Goal: Book appointment/travel/reservation

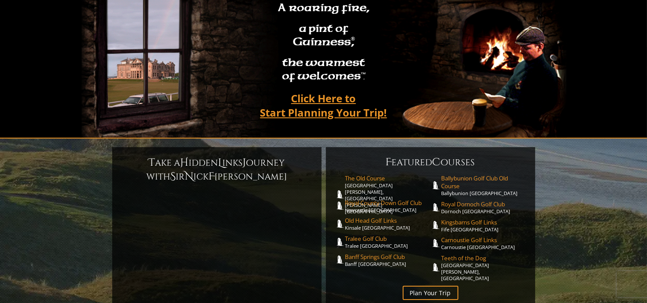
scroll to position [86, 0]
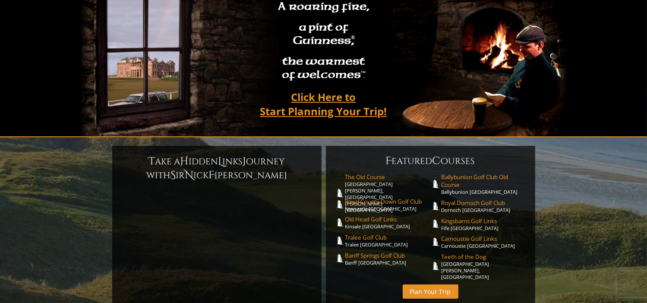
click at [437, 285] on link "Plan Your Trip" at bounding box center [431, 292] width 56 height 14
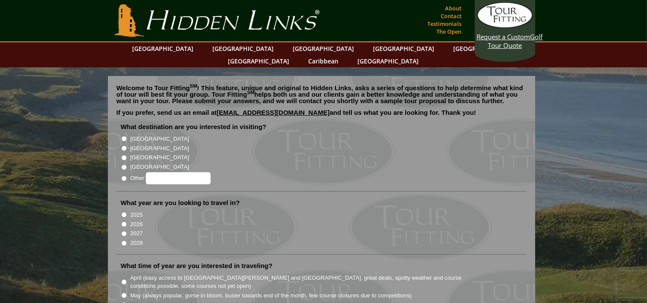
click at [122, 146] on input "[GEOGRAPHIC_DATA]" at bounding box center [124, 149] width 6 height 6
radio input "true"
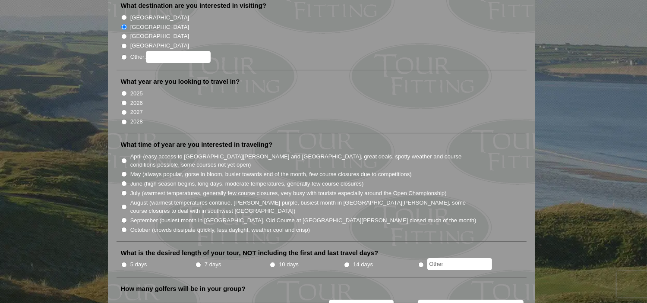
scroll to position [130, 0]
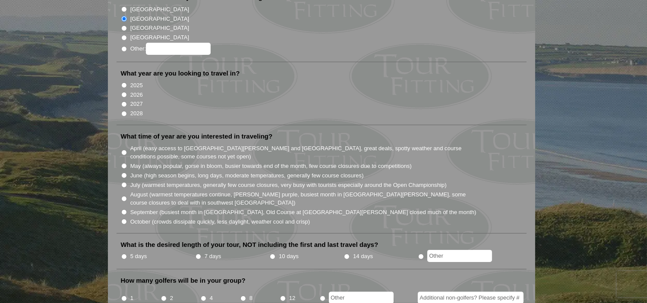
click at [123, 111] on input "2028" at bounding box center [124, 114] width 6 height 6
radio input "true"
click at [123, 219] on input "October (crowds dissipate quickly, less daylight, weather cool and crisp)" at bounding box center [124, 222] width 6 height 6
radio input "true"
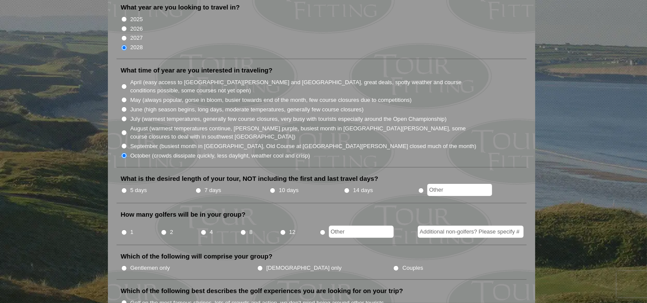
scroll to position [216, 0]
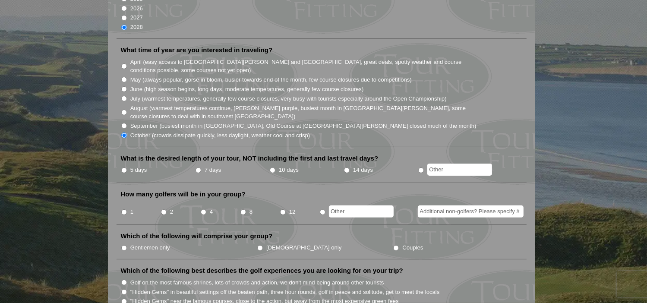
click at [271, 168] on input "10 days" at bounding box center [273, 171] width 6 height 6
radio input "true"
click at [163, 209] on input "2" at bounding box center [164, 212] width 6 height 6
radio input "true"
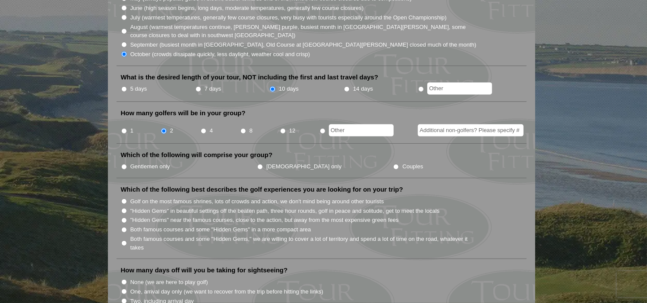
scroll to position [302, 0]
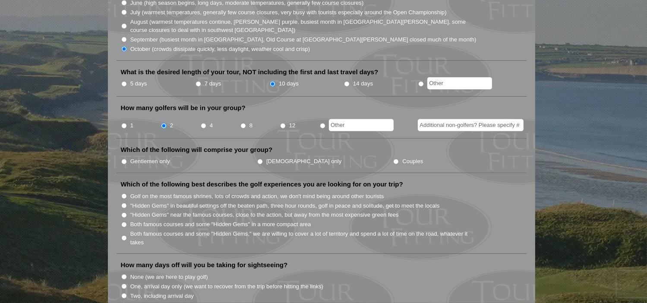
click at [393, 159] on input "Couples" at bounding box center [396, 162] width 6 height 6
radio input "true"
click at [125, 193] on input "Golf on the most famous shrines, lots of crowds and action, we don't mind being…" at bounding box center [124, 196] width 6 height 6
radio input "true"
click at [124, 222] on input "Both famous courses and some "Hidden Gems" in a more compact area" at bounding box center [124, 225] width 6 height 6
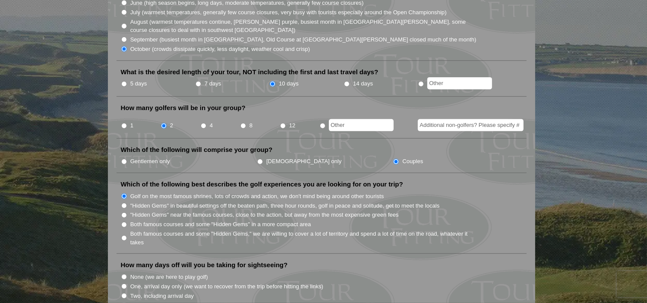
radio input "true"
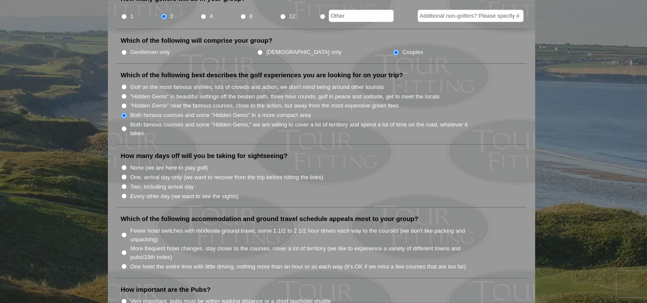
scroll to position [432, 0]
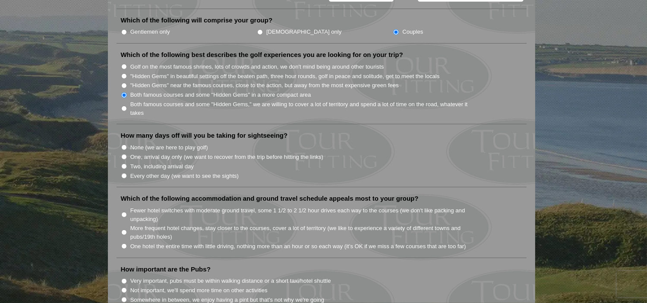
click at [124, 154] on input "One, arrival day only (we want to recover from the trip before hitting the link…" at bounding box center [124, 157] width 6 height 6
radio input "true"
click at [123, 230] on input "More frequent hotel changes, stay closer to the courses, cover a lot of territo…" at bounding box center [124, 233] width 6 height 6
radio input "true"
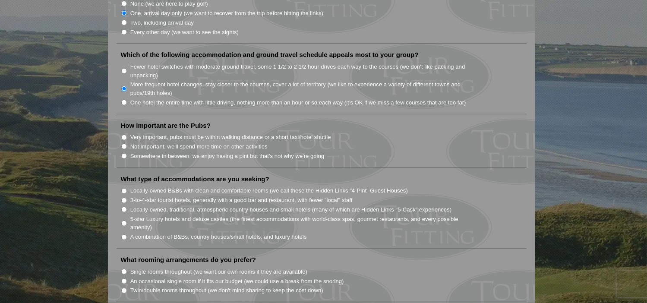
scroll to position [605, 0]
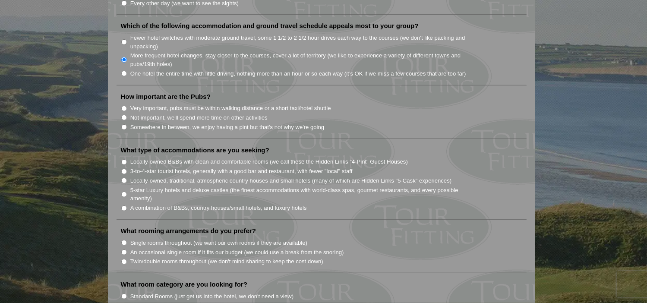
click at [123, 124] on input "Somewhere in between, we enjoy having a pint but that's not why we're going" at bounding box center [124, 127] width 6 height 6
radio input "true"
click at [124, 206] on input "A combination of B&Bs, country houses/small hotels, and luxury hotels" at bounding box center [124, 209] width 6 height 6
radio input "true"
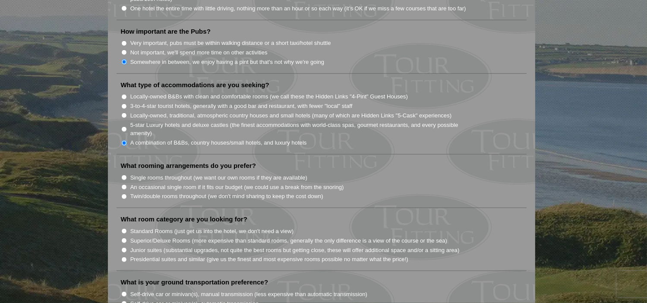
scroll to position [691, 0]
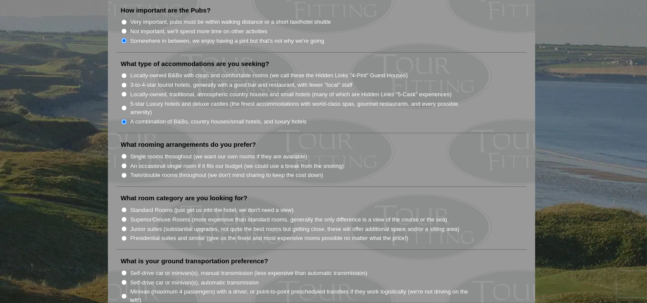
click at [123, 154] on input "Single rooms throughout (we want our own rooms if they are available)" at bounding box center [124, 157] width 6 height 6
radio input "true"
click at [123, 207] on input "Standard Rooms (just get us into the hotel, we don't need a view)" at bounding box center [124, 210] width 6 height 6
radio input "true"
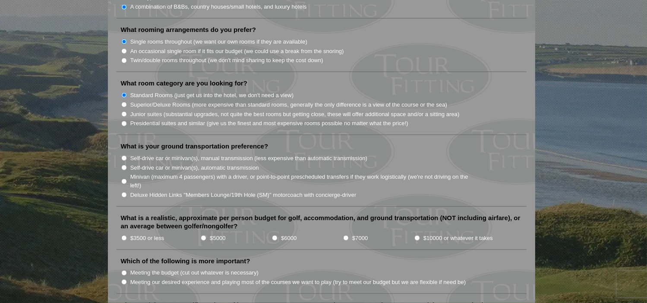
scroll to position [821, 0]
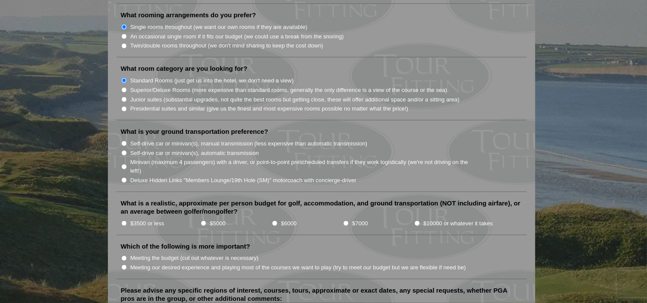
click at [123, 150] on input "Self-drive car or minivan(s), automatic transmission" at bounding box center [124, 153] width 6 height 6
radio input "true"
click at [416, 221] on input "$10000 or whatever it takes" at bounding box center [418, 224] width 6 height 6
radio input "true"
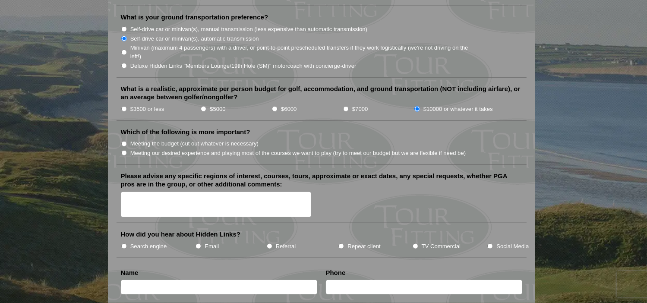
scroll to position [950, 0]
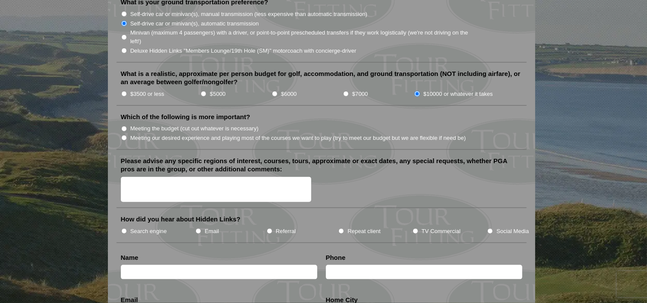
click at [123, 135] on input "Meeting our desired experience and playing most of the courses we want to play …" at bounding box center [124, 138] width 6 height 6
radio input "true"
click at [415, 228] on input "TV Commercial" at bounding box center [416, 231] width 6 height 6
radio input "true"
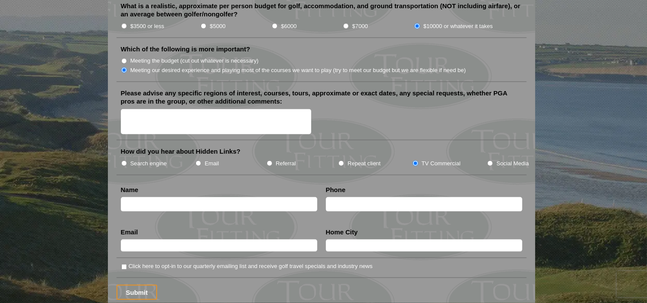
scroll to position [999, 0]
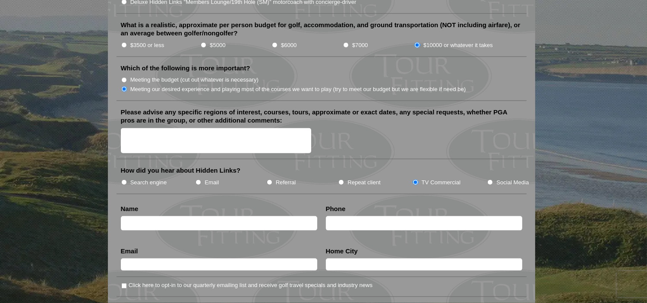
click at [188, 128] on textarea "Please advise any specific regions of interest, courses, tours, approximate or …" at bounding box center [216, 140] width 191 height 25
click at [275, 128] on textarea "Would like to do a "Greatest Hits" of the St. Andrews" at bounding box center [216, 140] width 191 height 25
click at [216, 128] on textarea "Would like to do a "Greatest Hits" of the St. Andrews/Carnoustie/Edinburgh" at bounding box center [216, 140] width 191 height 25
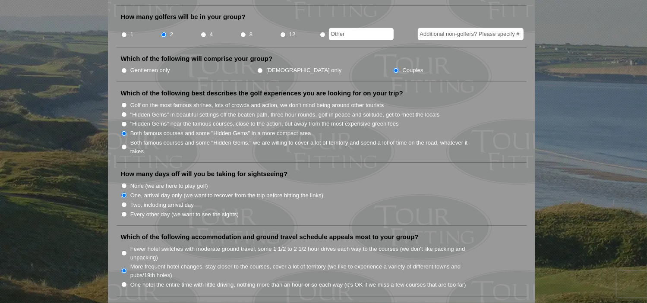
scroll to position [0, 0]
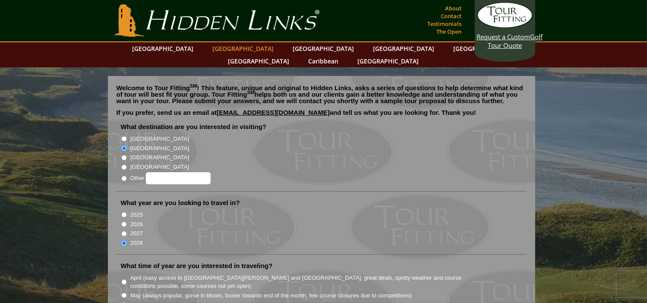
type textarea "Would like to do a "Greatest Hits" of the St. Andrews/Carnoustie/Edinburgh regi…"
click at [223, 48] on link "[GEOGRAPHIC_DATA]" at bounding box center [244, 48] width 70 height 13
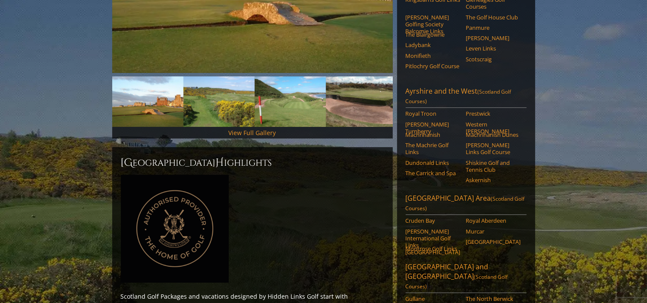
scroll to position [259, 0]
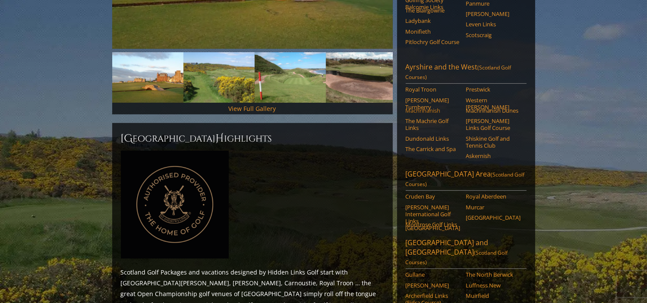
click at [431, 107] on link "Machrihanish" at bounding box center [433, 110] width 55 height 7
